Goal: Task Accomplishment & Management: Manage account settings

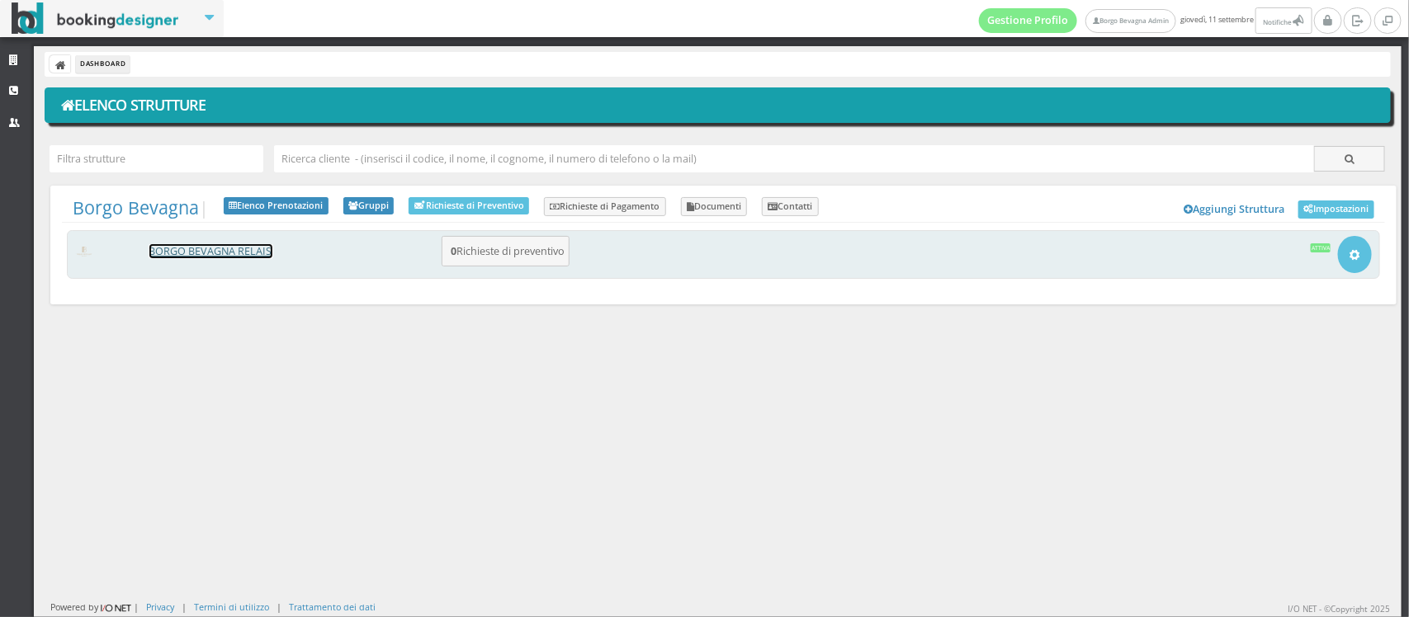
click at [216, 249] on link "BORGO BEVAGNA RELAIS" at bounding box center [210, 251] width 123 height 14
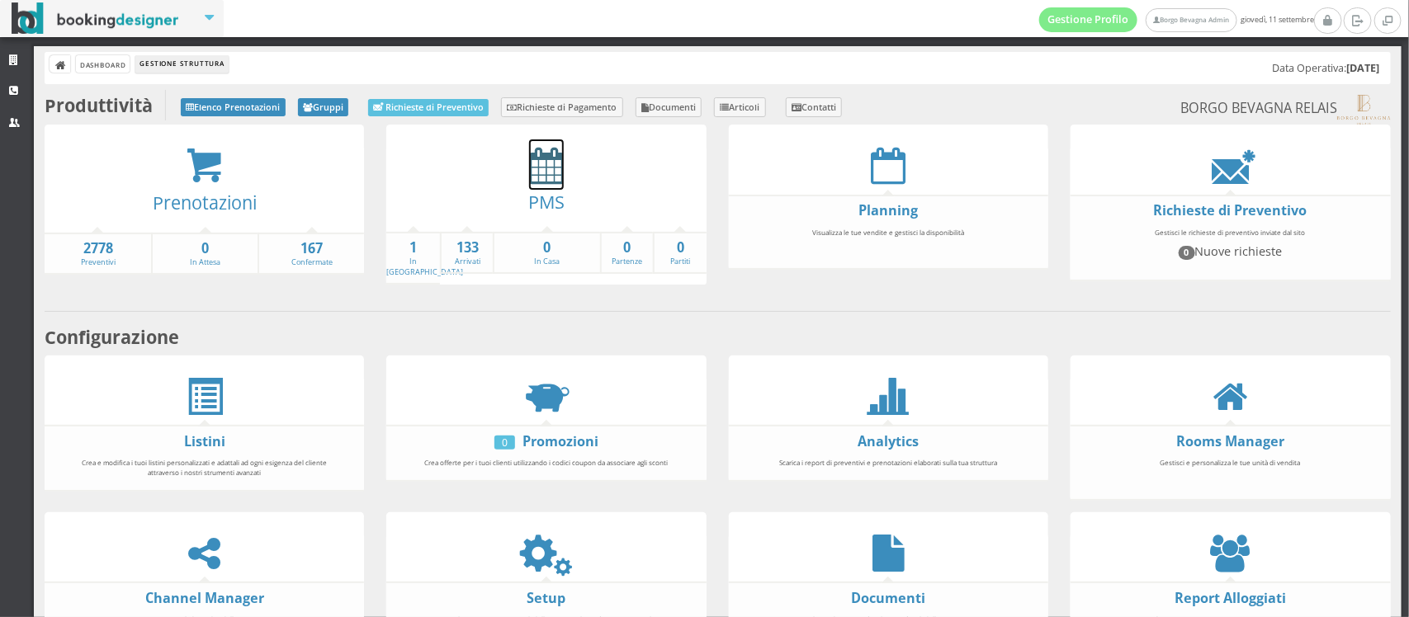
click at [529, 163] on icon at bounding box center [546, 165] width 35 height 37
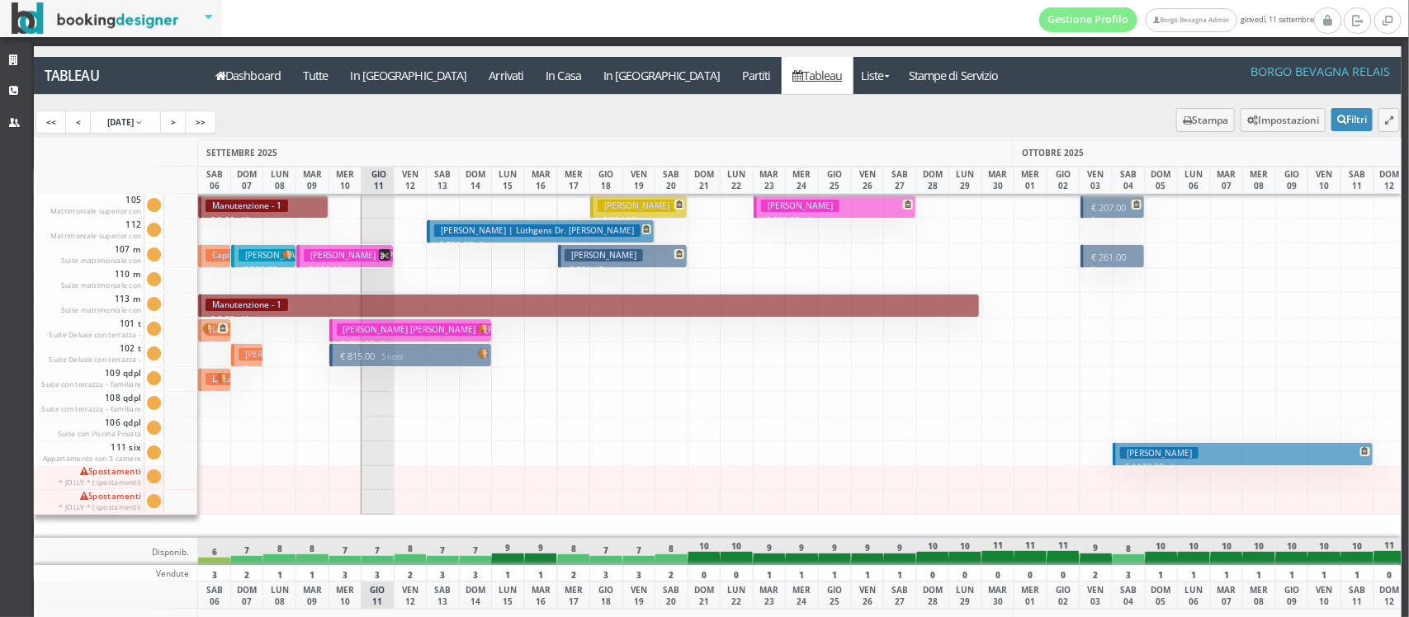
click at [446, 231] on h3 "[PERSON_NAME] | Lüthgens Dr. [PERSON_NAME]" at bounding box center [537, 231] width 206 height 12
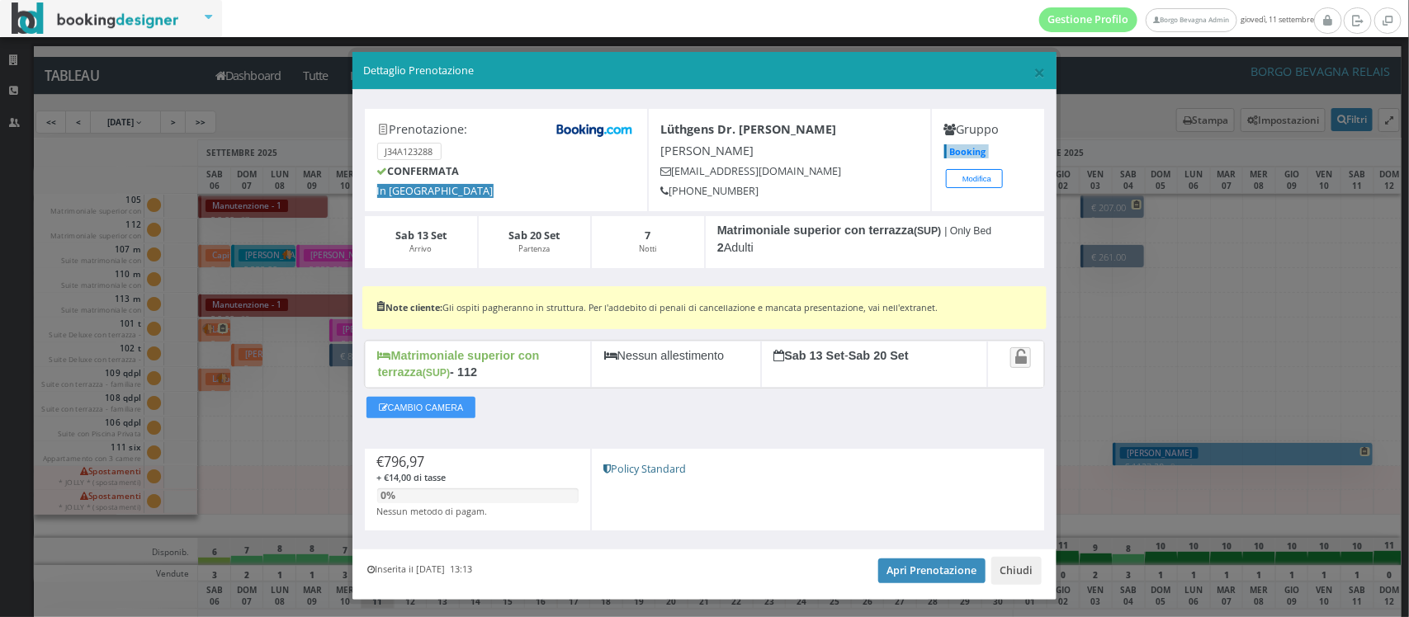
click at [532, 430] on div "CAMBIO CAMERA" at bounding box center [704, 412] width 681 height 38
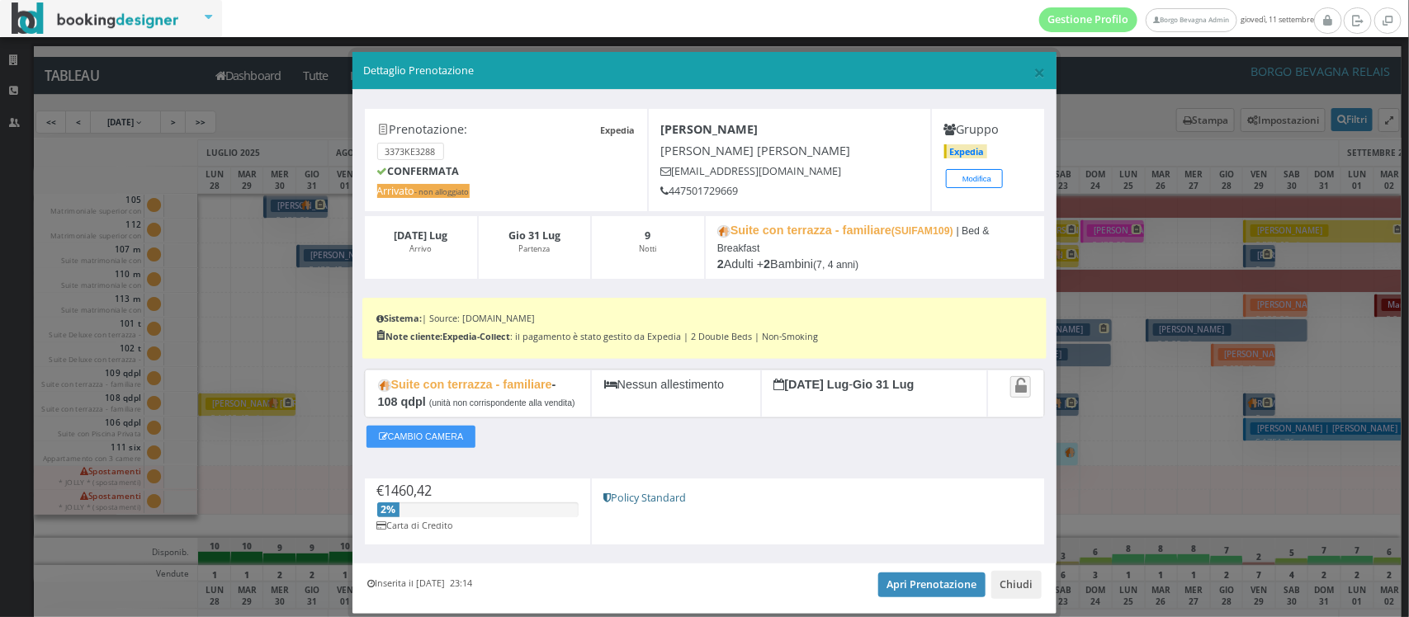
click at [549, 175] on h5 "CONFERMATA" at bounding box center [506, 171] width 258 height 12
click at [736, 307] on div "Sistema: | Source: Hotels.com Note cliente: Expedia-Collect : il pagamento è st…" at bounding box center [703, 328] width 683 height 61
